Goal: Find specific page/section: Find specific page/section

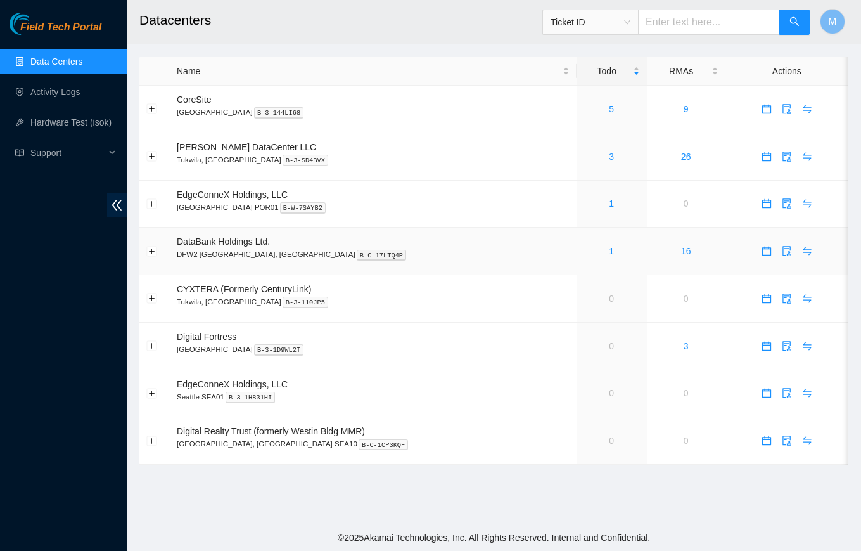
click at [215, 240] on span "DataBank Holdings Ltd." at bounding box center [223, 241] width 93 height 10
click at [205, 240] on span "DataBank Holdings Ltd." at bounding box center [223, 241] width 93 height 10
click at [53, 88] on link "Activity Logs" at bounding box center [55, 92] width 50 height 10
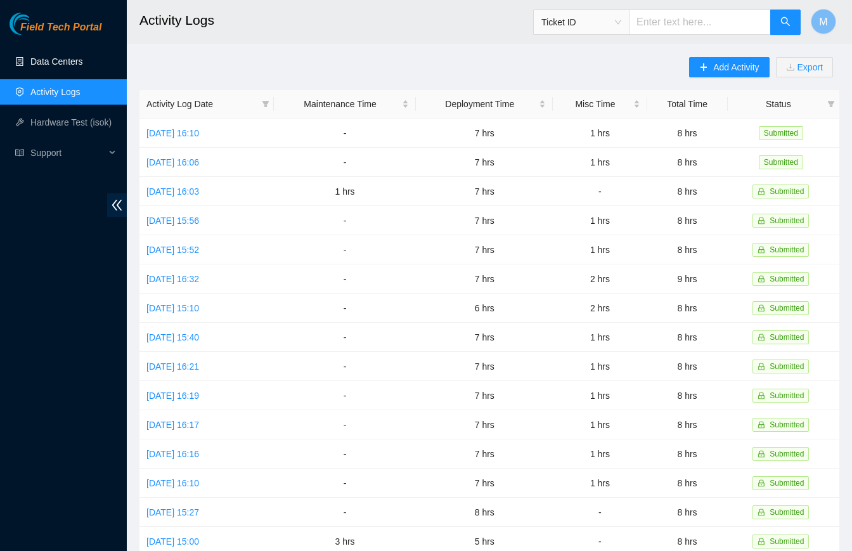
click at [47, 65] on link "Data Centers" at bounding box center [56, 61] width 52 height 10
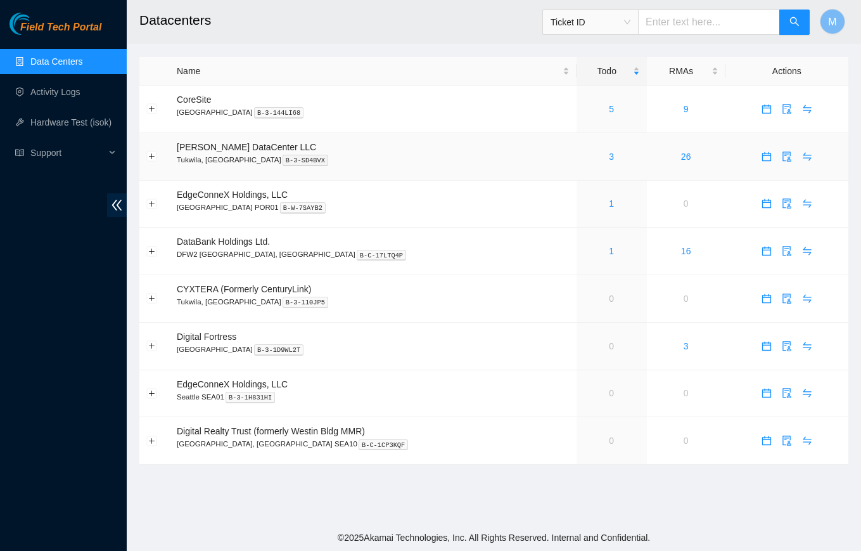
click at [195, 152] on td "Sabey DataCenter LLC Tukwila, WA B-3-SD4BVX" at bounding box center [373, 157] width 407 height 48
click at [195, 152] on span "Sabey DataCenter LLC" at bounding box center [246, 147] width 139 height 10
click at [593, 250] on div "1" at bounding box center [612, 251] width 56 height 14
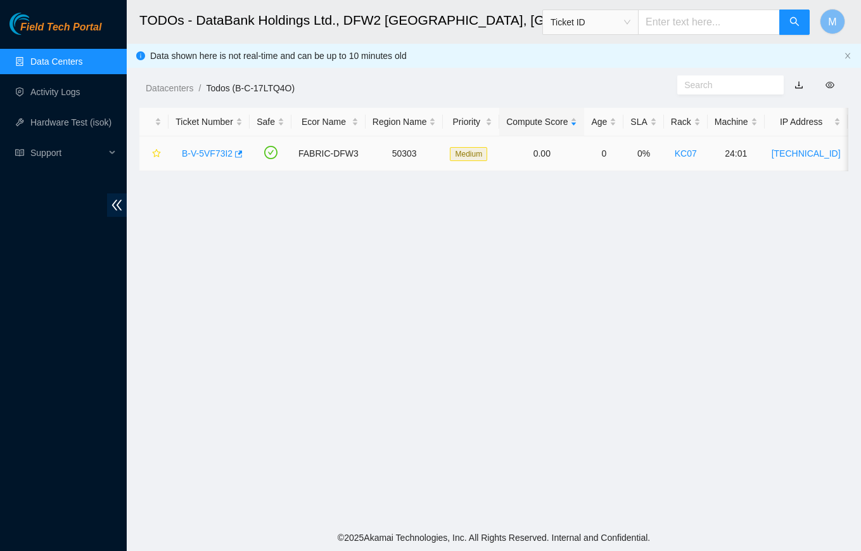
click at [213, 152] on link "B-V-5VF73I2" at bounding box center [207, 153] width 51 height 10
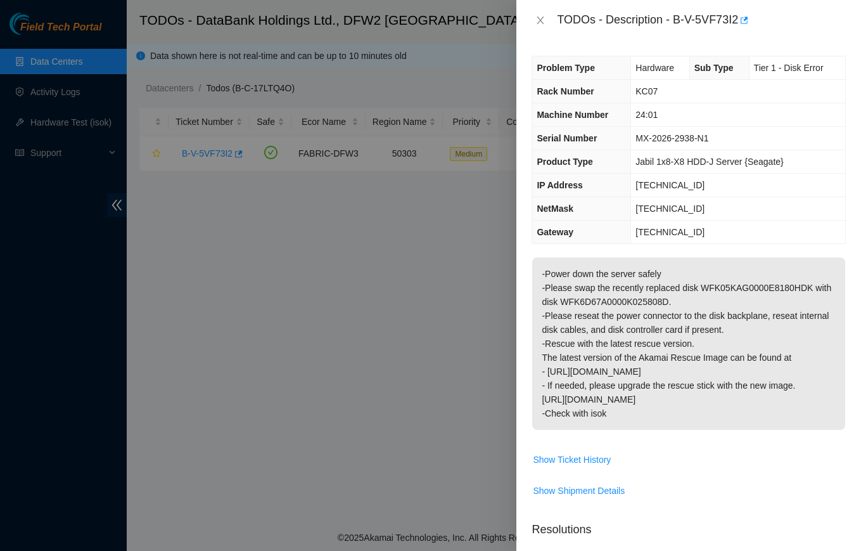
click at [197, 312] on div at bounding box center [430, 275] width 861 height 551
click at [216, 261] on div at bounding box center [430, 275] width 861 height 551
click at [536, 25] on button "Close" at bounding box center [541, 21] width 18 height 12
